Goal: Task Accomplishment & Management: Use online tool/utility

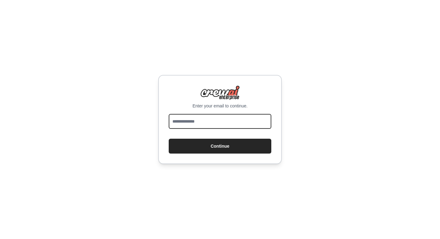
click at [225, 118] on input "email" at bounding box center [220, 121] width 103 height 15
type input "**********"
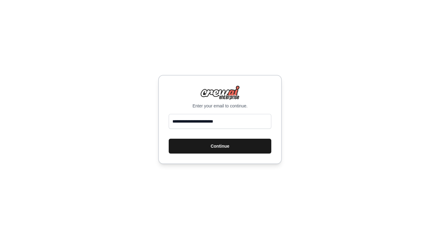
click at [225, 145] on button "Continue" at bounding box center [220, 146] width 103 height 15
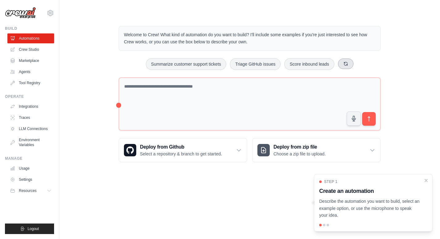
click at [345, 62] on icon at bounding box center [346, 63] width 5 height 5
click at [39, 49] on link "Crew Studio" at bounding box center [31, 50] width 47 height 10
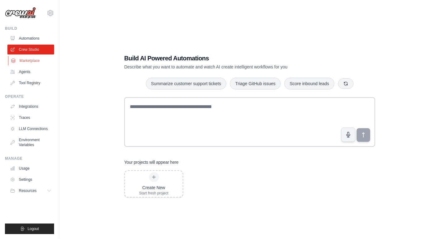
click at [35, 62] on link "Marketplace" at bounding box center [31, 61] width 47 height 10
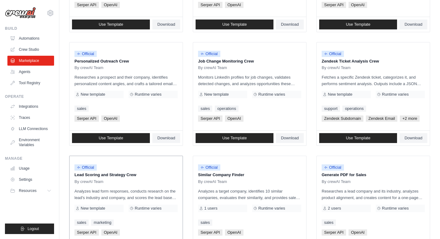
scroll to position [334, 0]
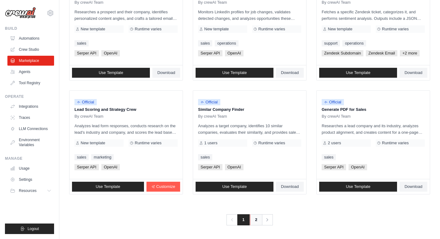
click at [257, 221] on link "2" at bounding box center [256, 219] width 12 height 11
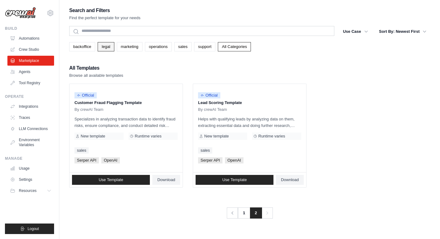
click at [110, 46] on link "legal" at bounding box center [106, 46] width 16 height 9
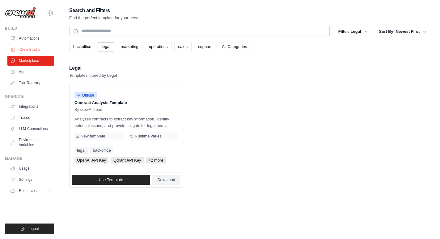
click at [40, 45] on link "Crew Studio" at bounding box center [31, 50] width 47 height 10
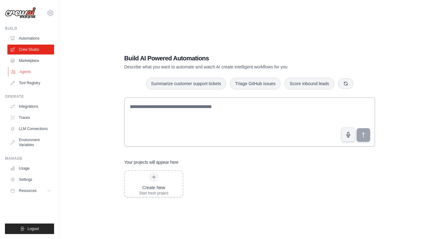
click at [33, 68] on link "Agents" at bounding box center [31, 72] width 47 height 10
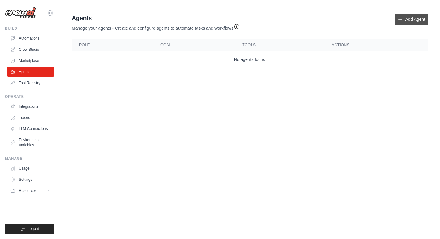
click at [404, 18] on link "Add Agent" at bounding box center [412, 19] width 32 height 11
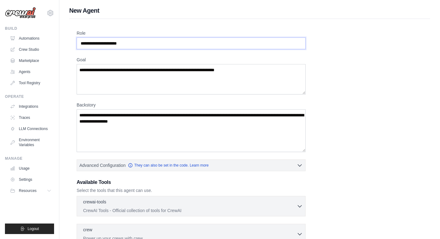
click at [138, 45] on input "Role" at bounding box center [191, 43] width 229 height 12
click at [136, 43] on input "Role" at bounding box center [191, 43] width 229 height 12
drag, startPoint x: 133, startPoint y: 41, endPoint x: 78, endPoint y: 41, distance: 55.4
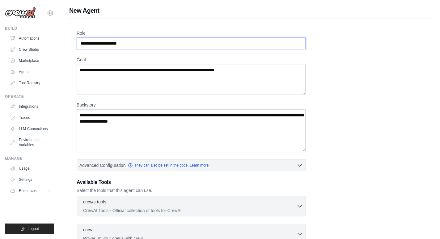
click at [78, 41] on input "Role" at bounding box center [191, 43] width 229 height 12
type input "**********"
click at [175, 77] on textarea "Goal" at bounding box center [191, 79] width 229 height 30
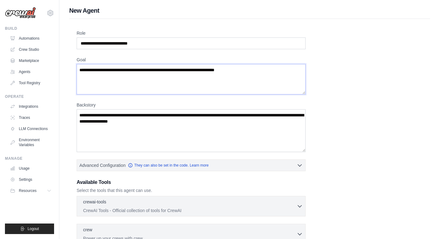
click at [174, 73] on textarea "Goal" at bounding box center [191, 79] width 229 height 30
click at [168, 43] on input "**********" at bounding box center [191, 43] width 229 height 12
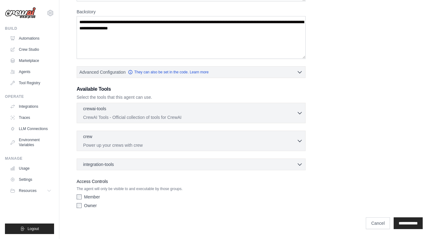
scroll to position [83, 0]
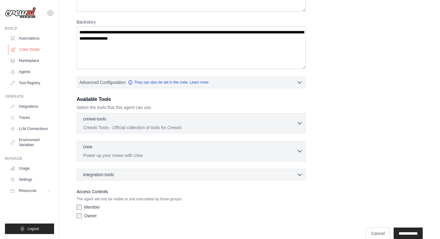
click at [40, 49] on link "Crew Studio" at bounding box center [31, 50] width 47 height 10
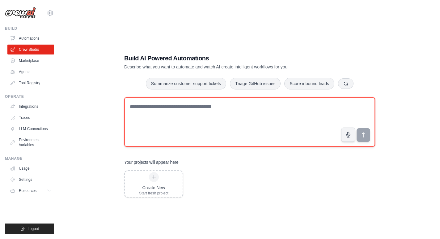
click at [187, 129] on textarea at bounding box center [249, 121] width 251 height 49
paste textarea "**********"
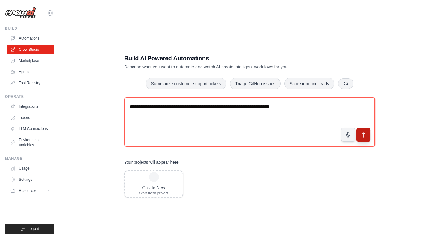
type textarea "**********"
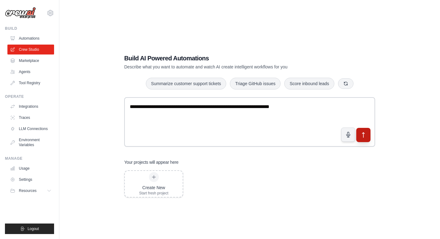
click at [367, 139] on button "submit" at bounding box center [364, 135] width 14 height 14
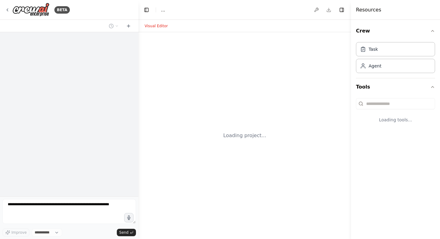
select select "****"
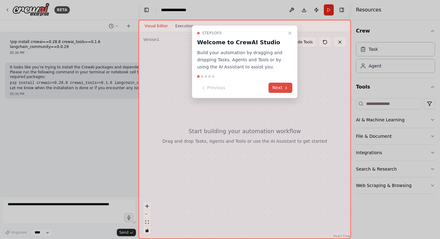
click at [289, 87] on button "Next" at bounding box center [281, 88] width 24 height 10
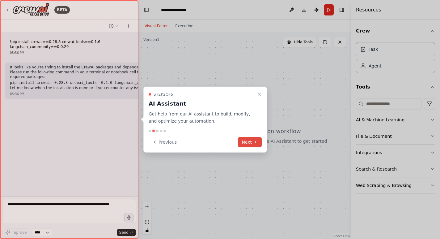
click at [258, 139] on button "Next" at bounding box center [250, 142] width 24 height 10
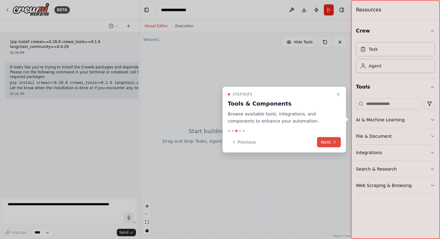
click at [331, 140] on button "Next" at bounding box center [329, 142] width 24 height 10
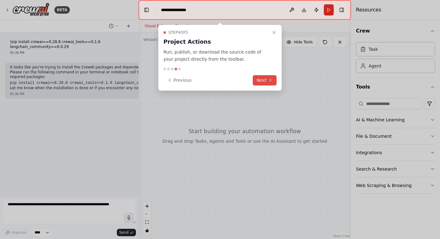
click at [268, 76] on button "Next" at bounding box center [265, 80] width 24 height 10
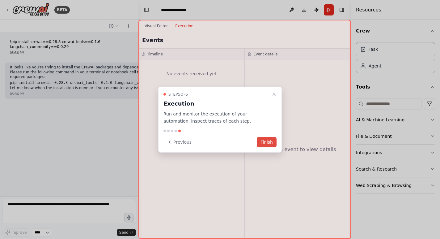
click at [268, 144] on button "Finish" at bounding box center [267, 142] width 20 height 10
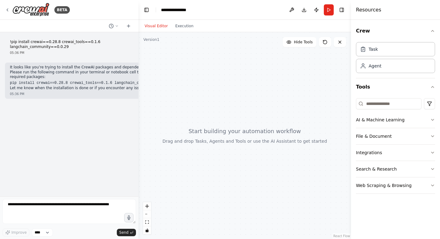
click at [193, 30] on div "Visual Editor Execution" at bounding box center [169, 26] width 56 height 12
click at [189, 28] on button "Execution" at bounding box center [185, 25] width 26 height 7
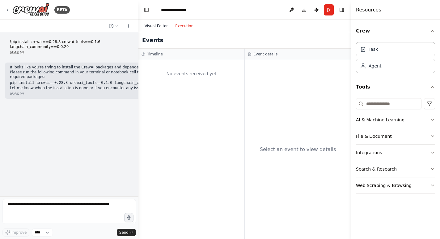
click at [162, 25] on button "Visual Editor" at bounding box center [156, 25] width 31 height 7
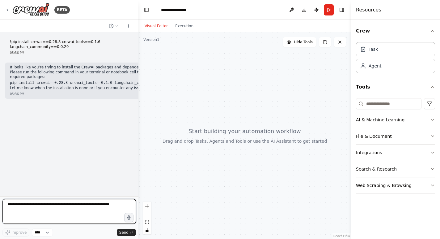
click at [111, 209] on textarea at bounding box center [69, 211] width 134 height 25
click at [151, 45] on div at bounding box center [245, 135] width 213 height 207
click at [328, 43] on icon at bounding box center [325, 42] width 5 height 5
click at [304, 41] on span "Hide Tools" at bounding box center [303, 42] width 19 height 5
click at [304, 41] on span "Show Tools" at bounding box center [303, 42] width 20 height 5
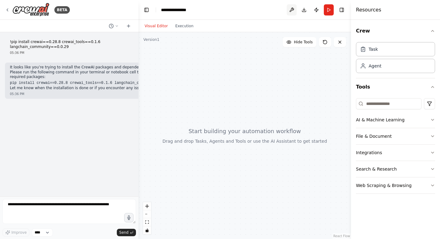
click at [295, 10] on button at bounding box center [292, 9] width 10 height 11
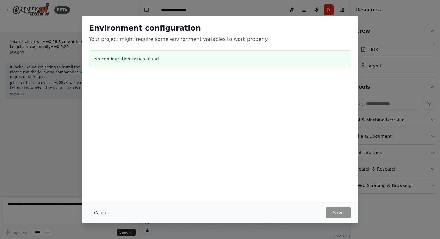
click at [100, 210] on button "Cancel" at bounding box center [101, 212] width 24 height 11
